Goal: Task Accomplishment & Management: Manage account settings

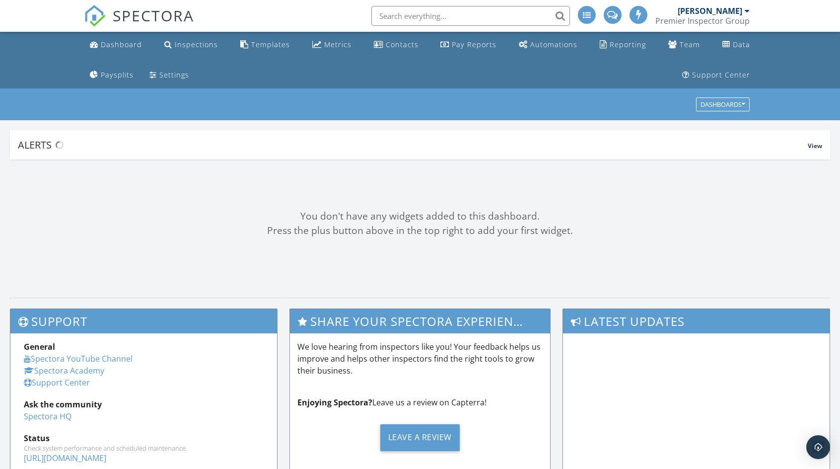
click at [267, 98] on div "Dashboards" at bounding box center [420, 104] width 660 height 16
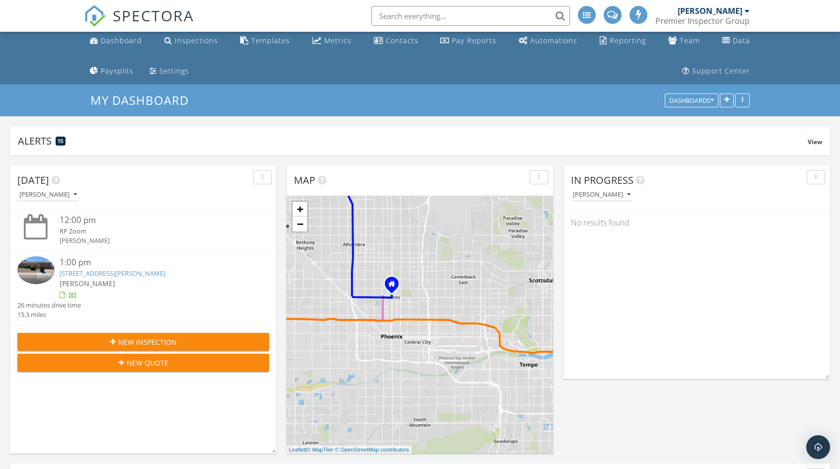
scroll to position [50, 0]
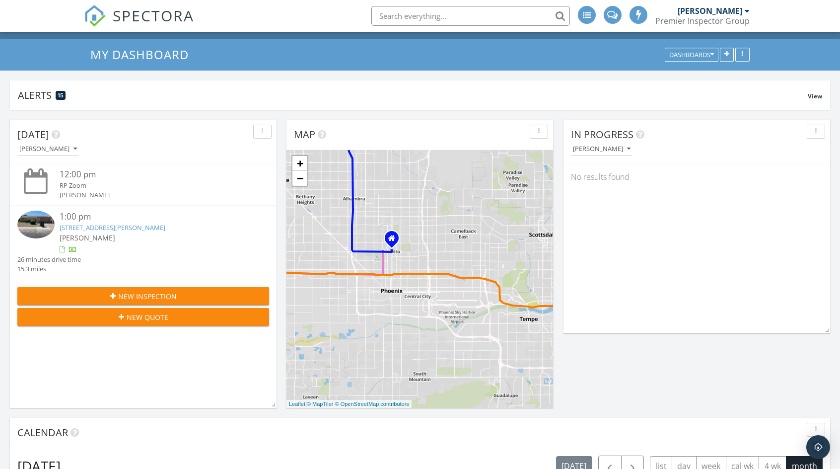
click at [126, 227] on link "5507 W Hearn Rd, Glendale, AZ 85306" at bounding box center [113, 227] width 106 height 9
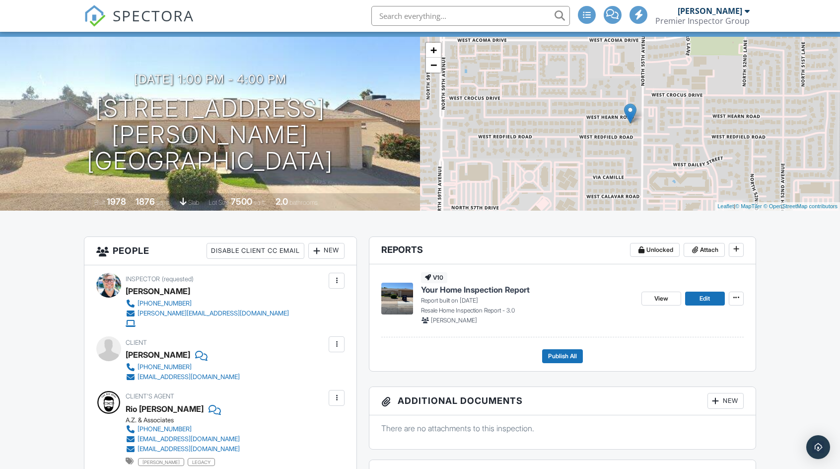
scroll to position [99, 0]
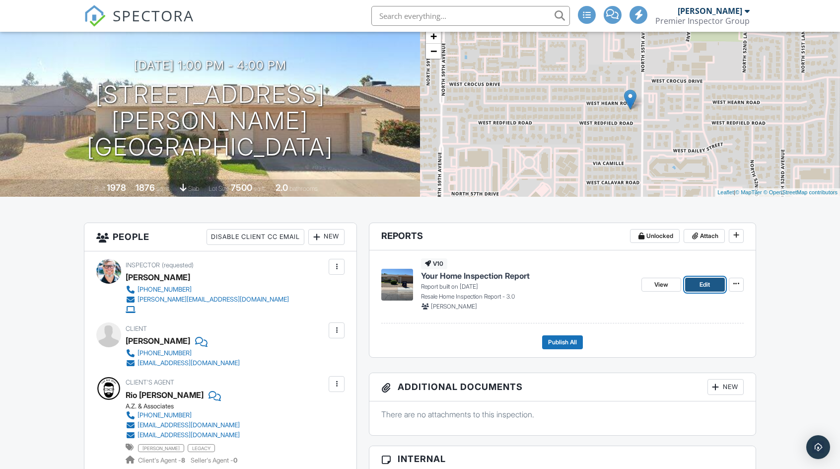
click at [699, 285] on link "Edit" at bounding box center [705, 285] width 40 height 14
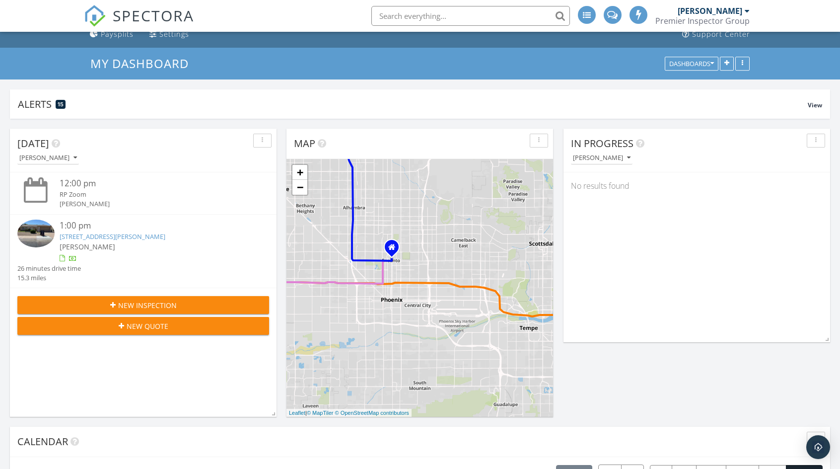
scroll to position [199, 0]
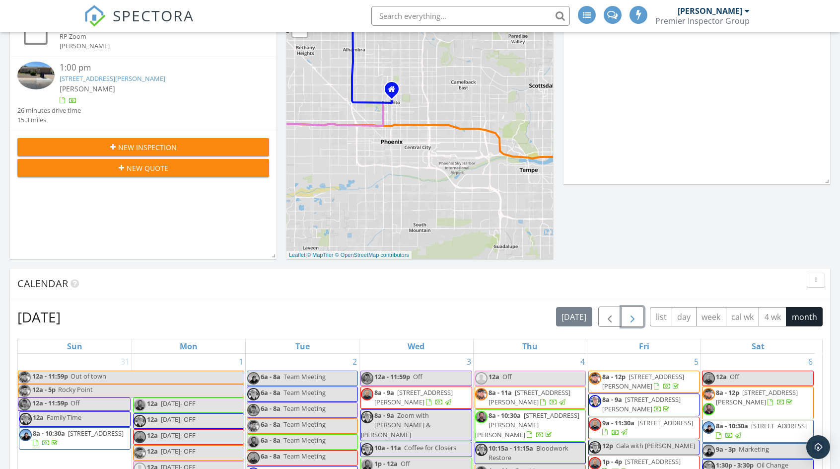
click at [634, 317] on span "button" at bounding box center [633, 317] width 12 height 12
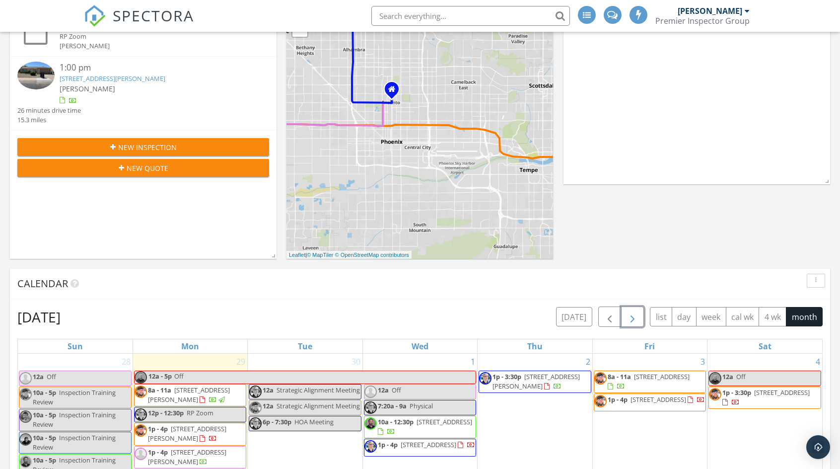
click at [634, 317] on span "button" at bounding box center [633, 317] width 12 height 12
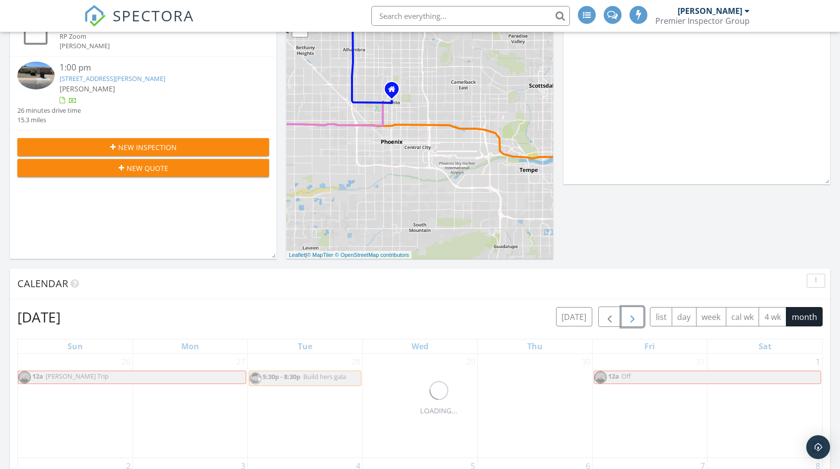
click at [634, 317] on span "button" at bounding box center [633, 317] width 12 height 12
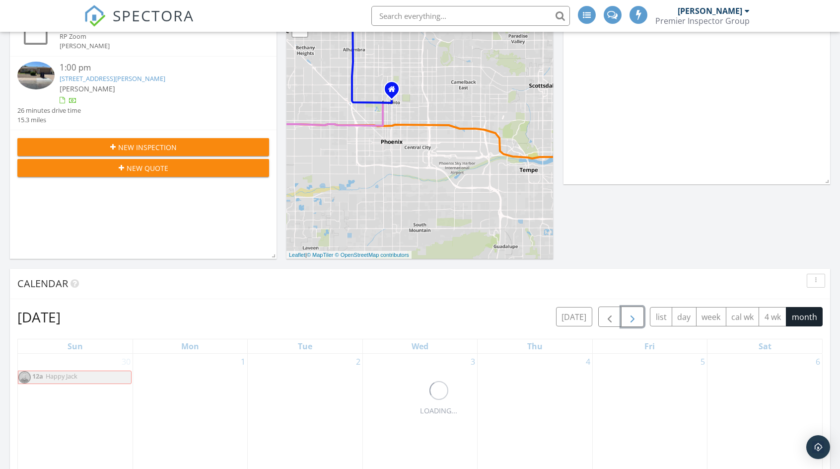
click at [634, 317] on span "button" at bounding box center [633, 317] width 12 height 12
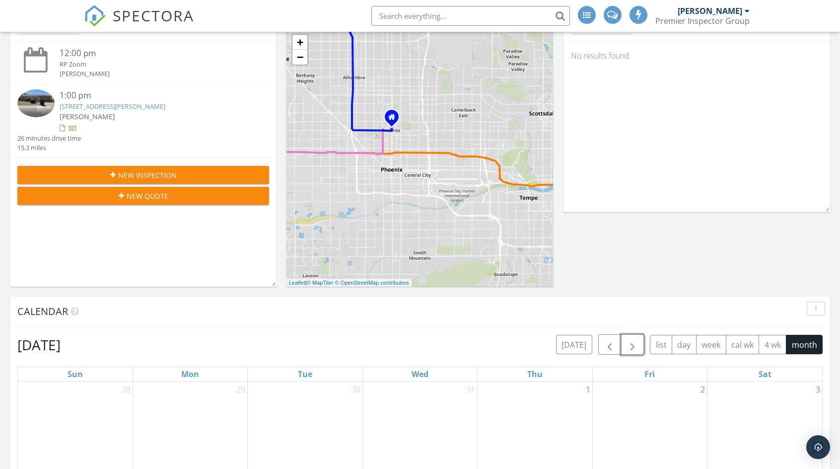
scroll to position [0, 0]
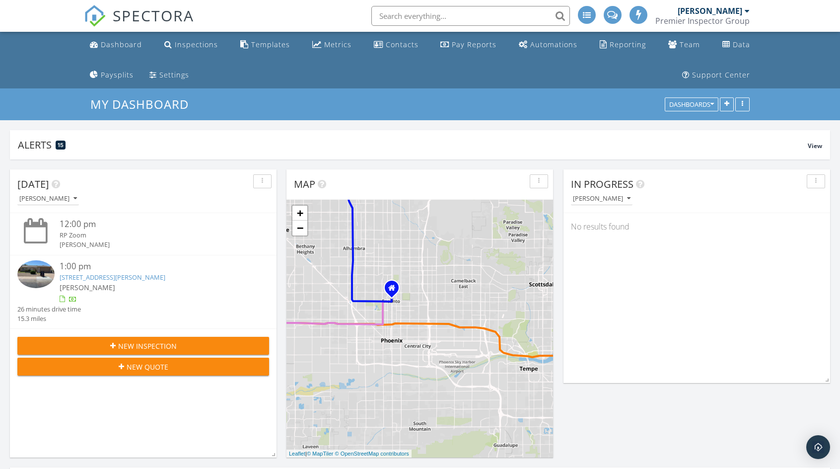
click at [132, 276] on link "5507 W Hearn Rd, Glendale, AZ 85306" at bounding box center [113, 277] width 106 height 9
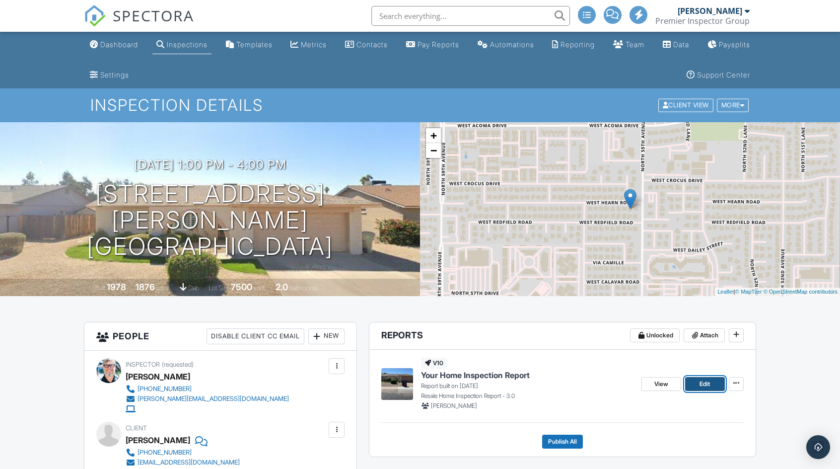
click at [702, 387] on span "Edit" at bounding box center [705, 384] width 10 height 10
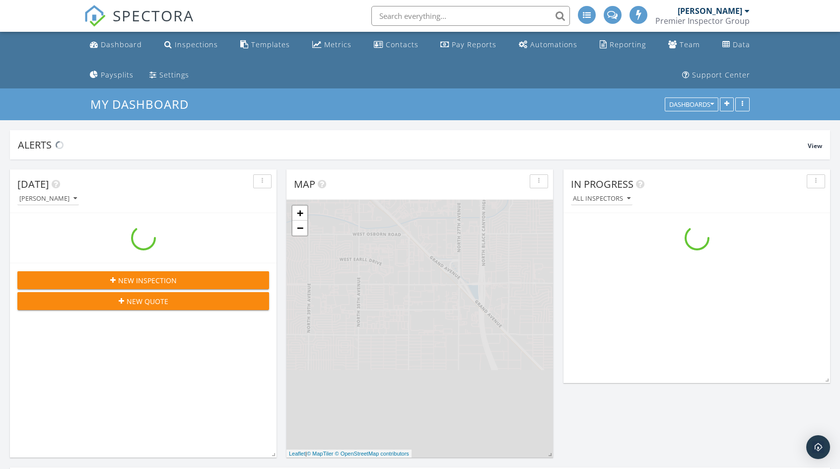
scroll to position [1242, 855]
